Goal: Obtain resource: Obtain resource

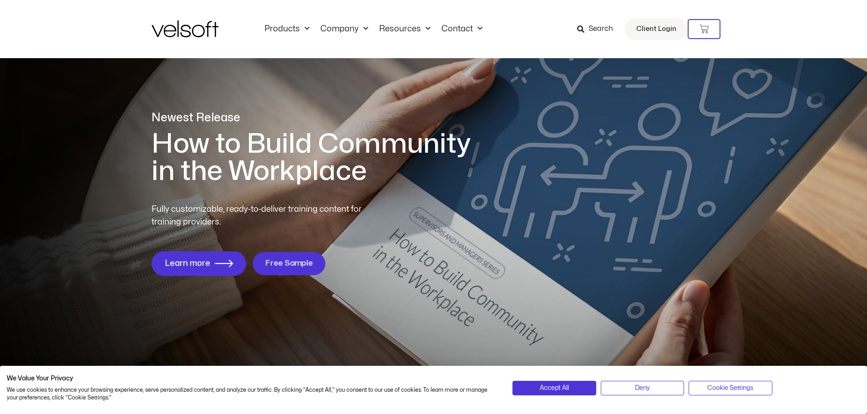
click at [281, 257] on link "Free Sample" at bounding box center [288, 263] width 73 height 23
click at [284, 266] on span "Free Sample" at bounding box center [289, 263] width 48 height 9
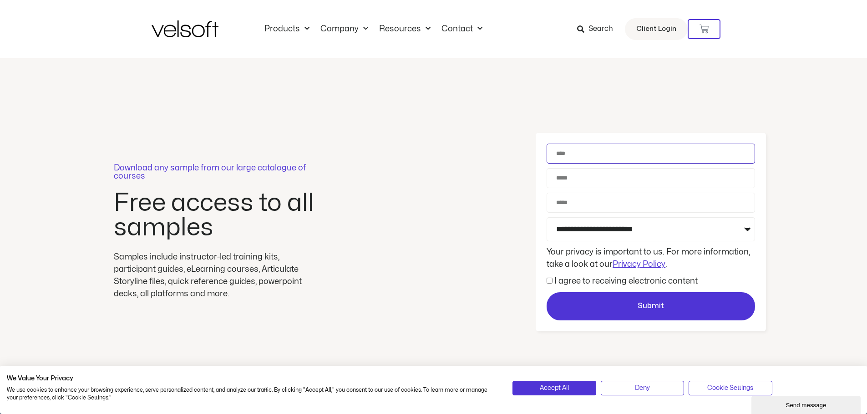
click at [639, 156] on input "Name" at bounding box center [650, 154] width 208 height 20
type input "**********"
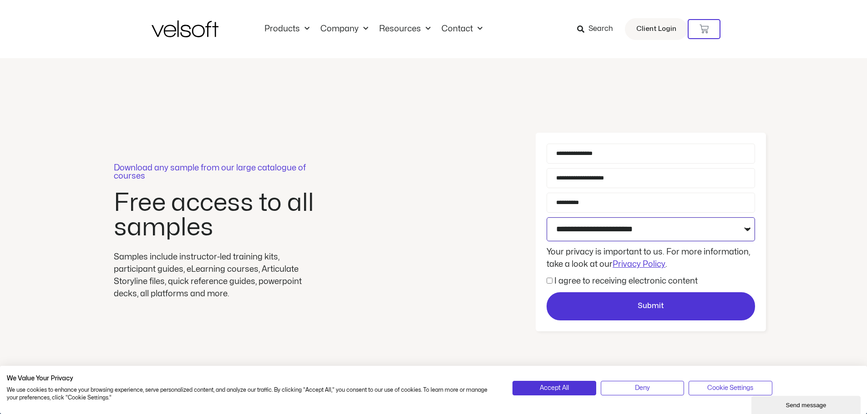
click at [638, 227] on select "**********" at bounding box center [650, 229] width 208 height 24
click at [546, 217] on select "**********" at bounding box center [650, 229] width 208 height 24
click at [545, 280] on div "Consent I agree to receiving electronic content" at bounding box center [650, 281] width 213 height 12
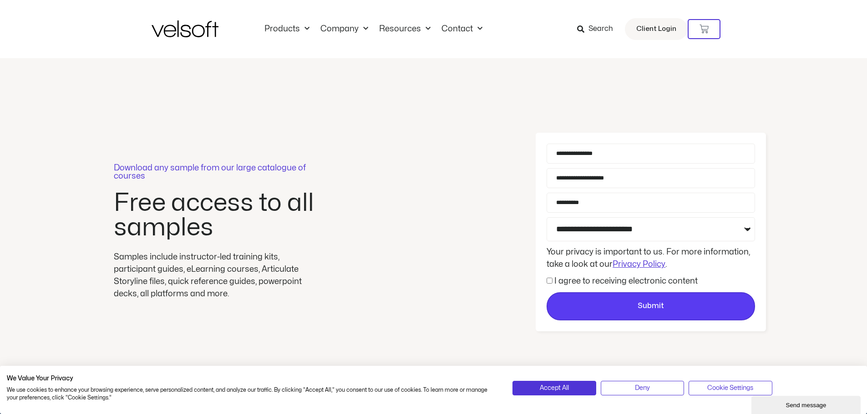
click at [617, 300] on button "Submit" at bounding box center [650, 307] width 208 height 28
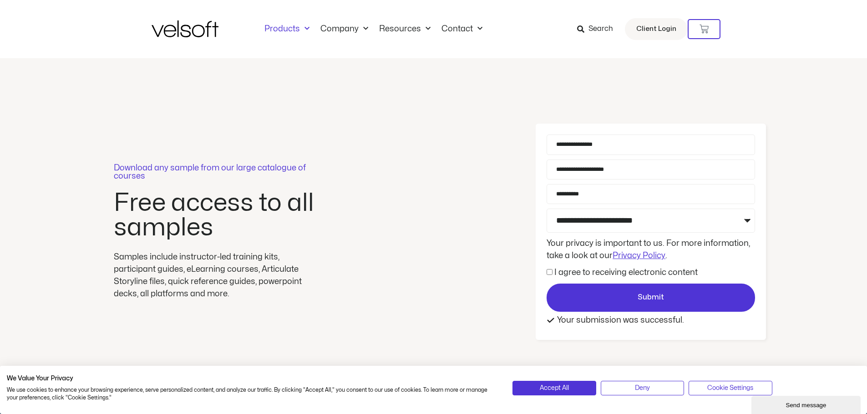
click at [278, 30] on link "Products" at bounding box center [287, 29] width 56 height 10
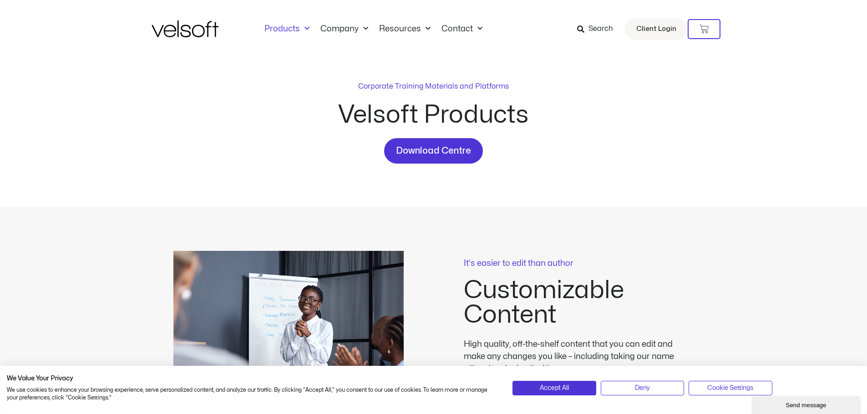
click at [295, 33] on link "Products" at bounding box center [287, 29] width 56 height 10
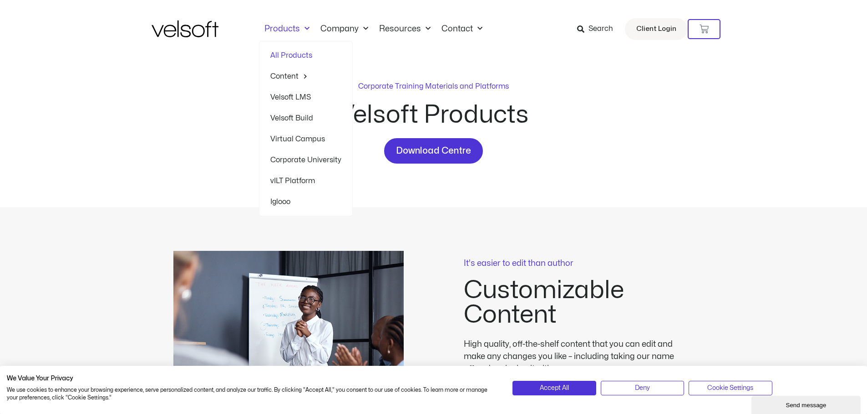
click at [295, 30] on link "Products" at bounding box center [287, 29] width 56 height 10
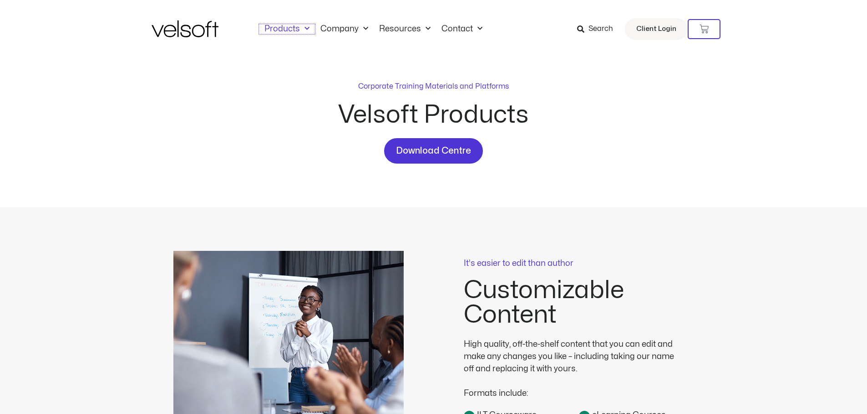
click at [295, 30] on link "Products" at bounding box center [287, 29] width 56 height 10
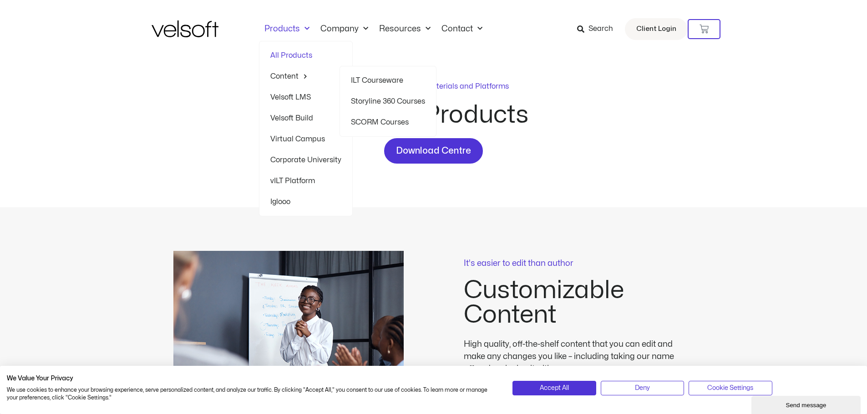
click at [372, 81] on link "ILT Courseware" at bounding box center [388, 80] width 74 height 21
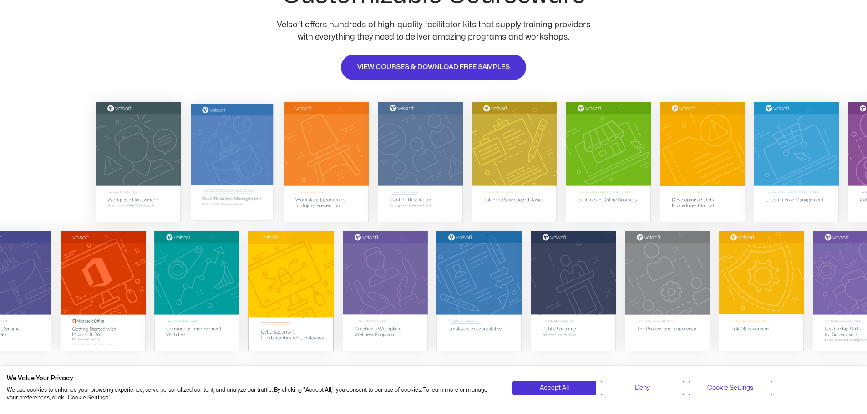
scroll to position [136, 0]
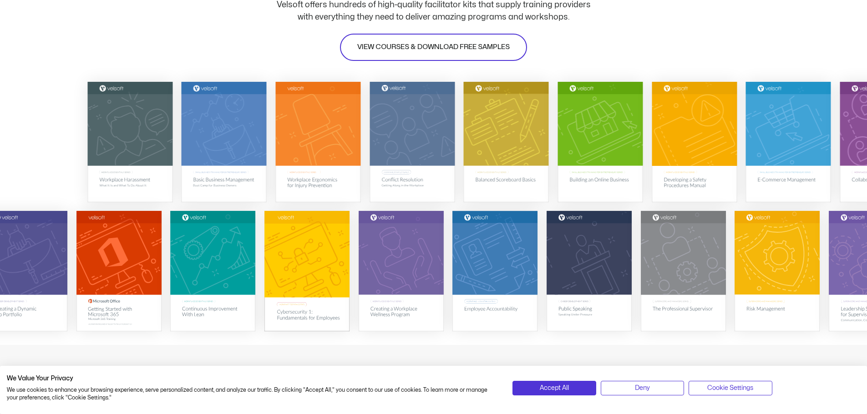
click at [435, 47] on span "VIEW COURSES & DOWNLOAD FREE SAMPLES" at bounding box center [433, 47] width 152 height 11
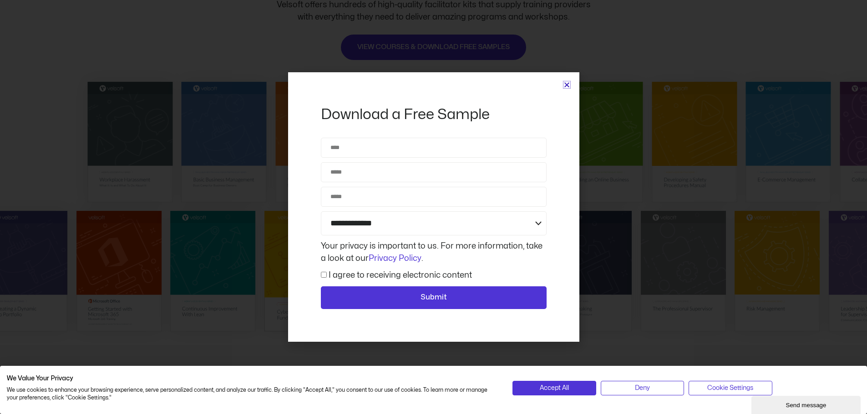
scroll to position [0, 0]
click at [568, 86] on icon "Close" at bounding box center [566, 84] width 7 height 7
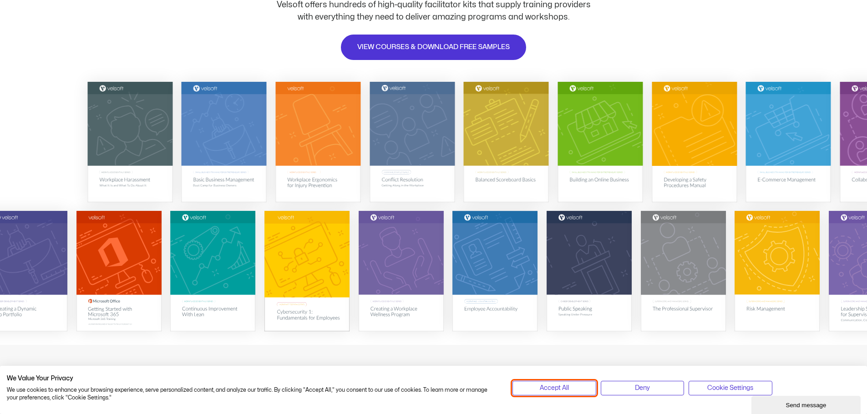
click at [580, 388] on button "Accept All" at bounding box center [553, 388] width 83 height 15
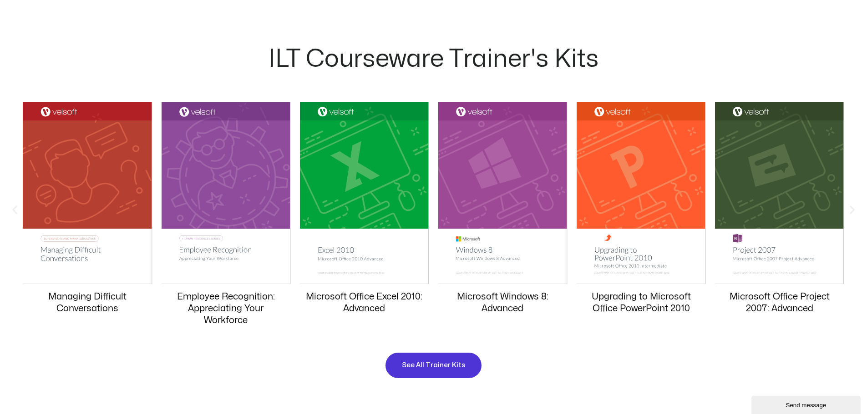
scroll to position [864, 0]
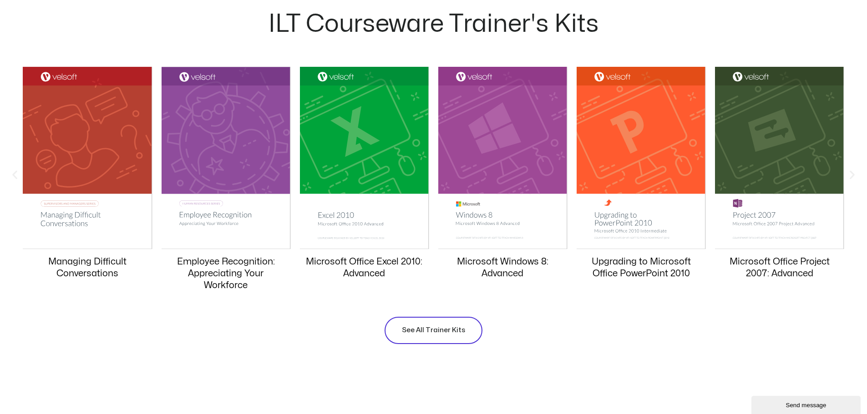
click at [439, 331] on span "See All Trainer Kits" at bounding box center [433, 330] width 63 height 11
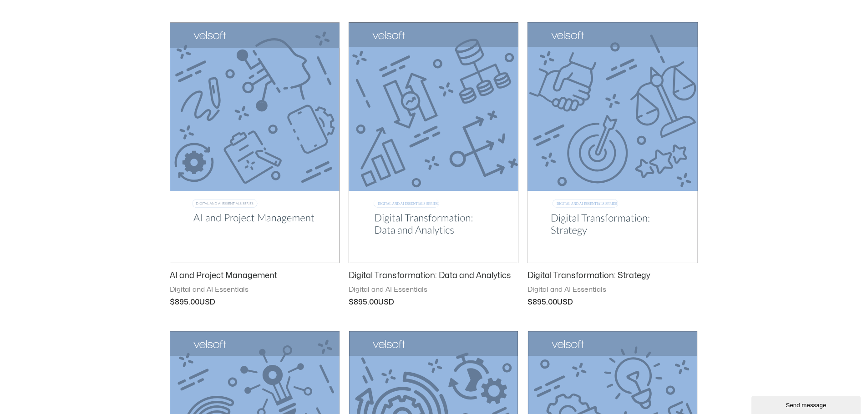
scroll to position [773, 0]
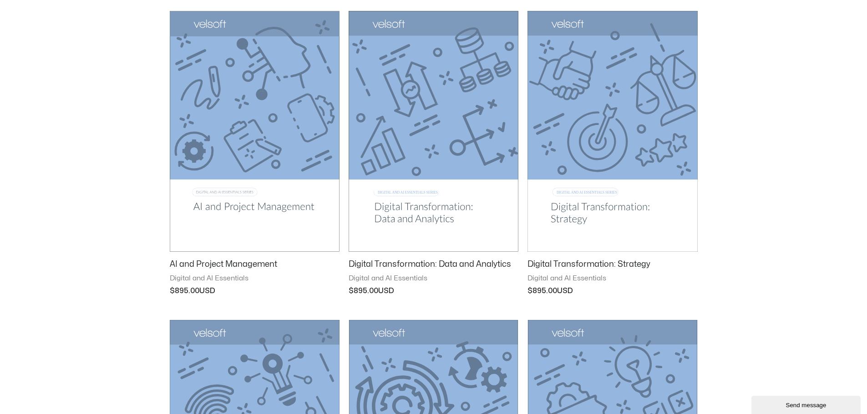
click at [573, 215] on img at bounding box center [612, 131] width 170 height 241
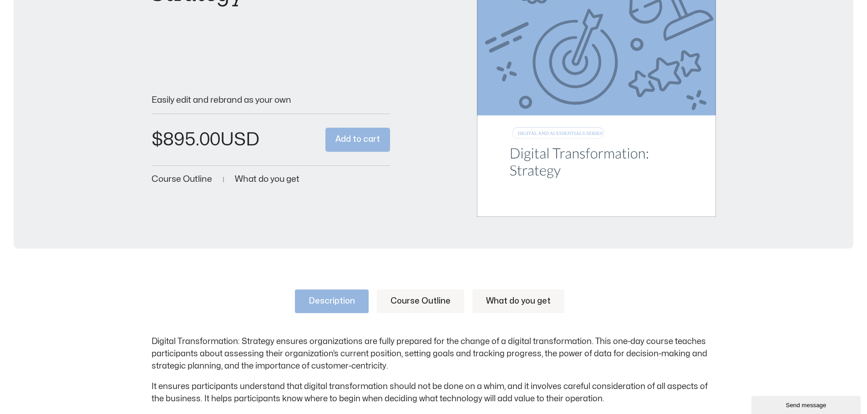
scroll to position [227, 0]
